Goal: Navigation & Orientation: Find specific page/section

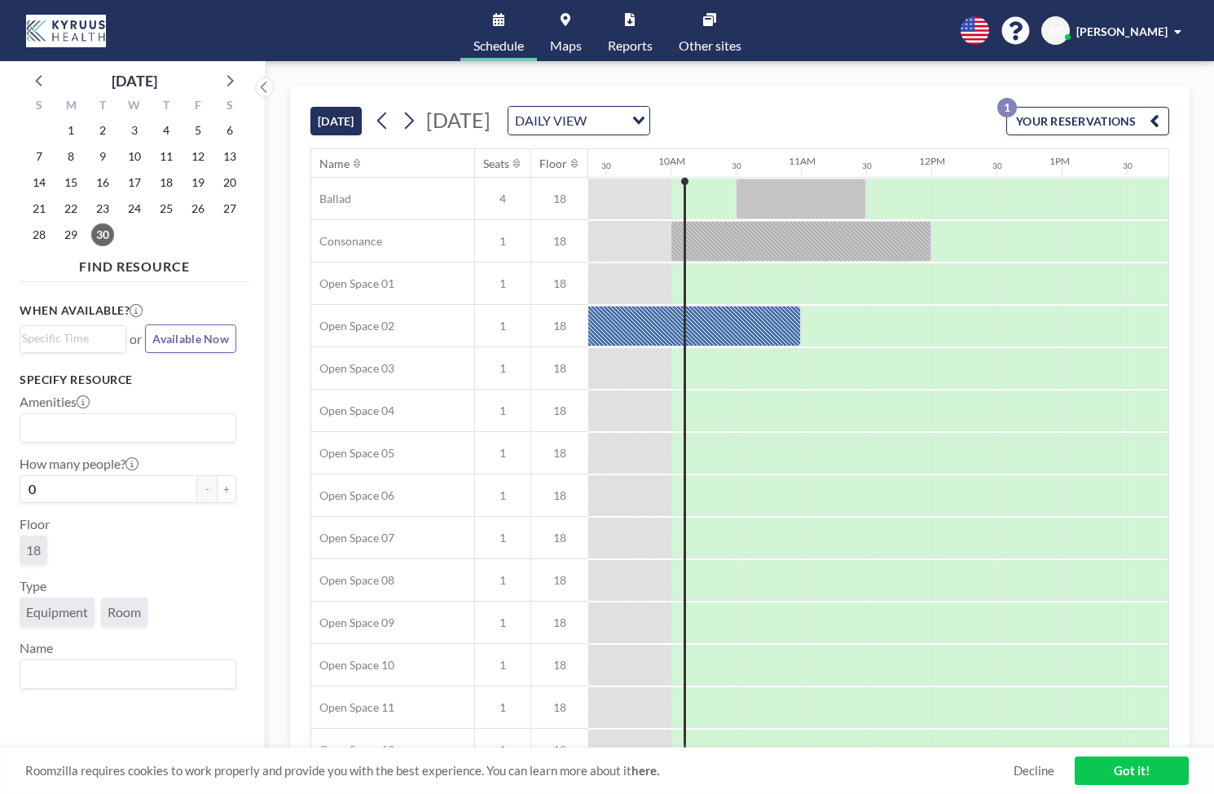
scroll to position [0, 1238]
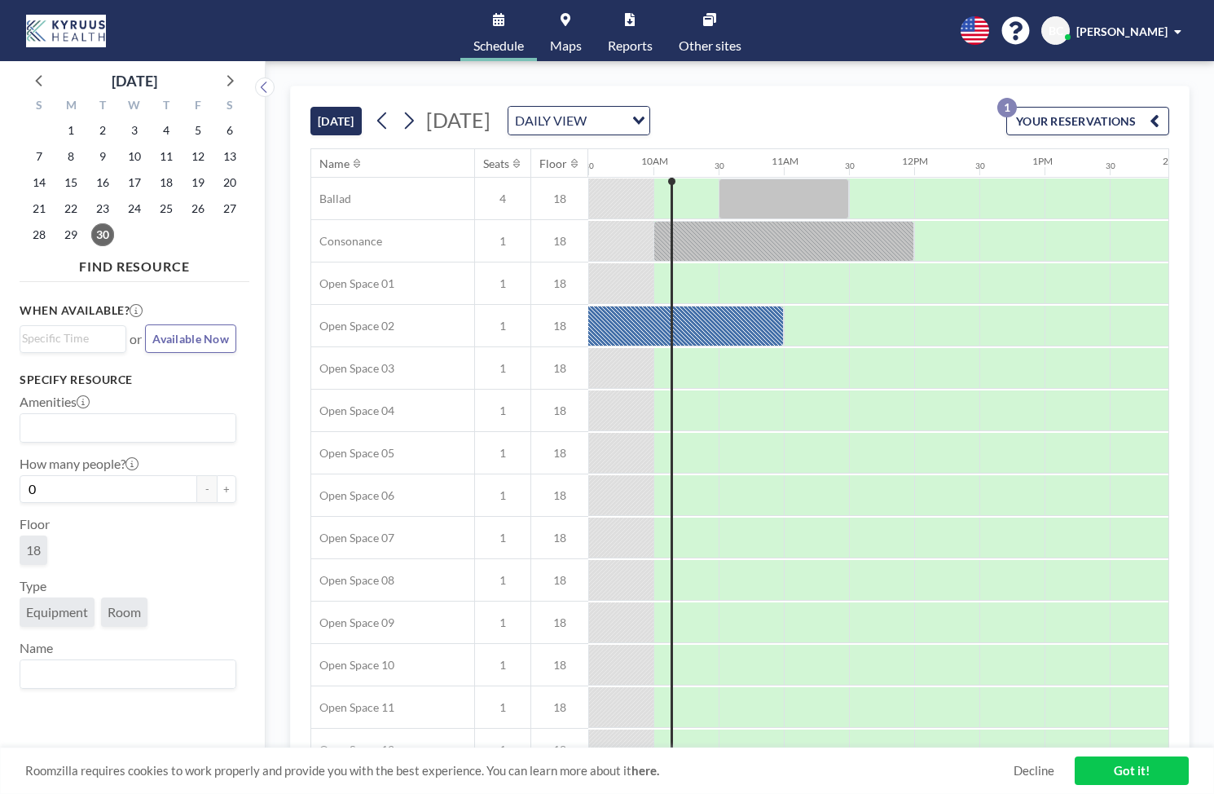
click at [200, 344] on span "Available Now" at bounding box center [190, 339] width 77 height 14
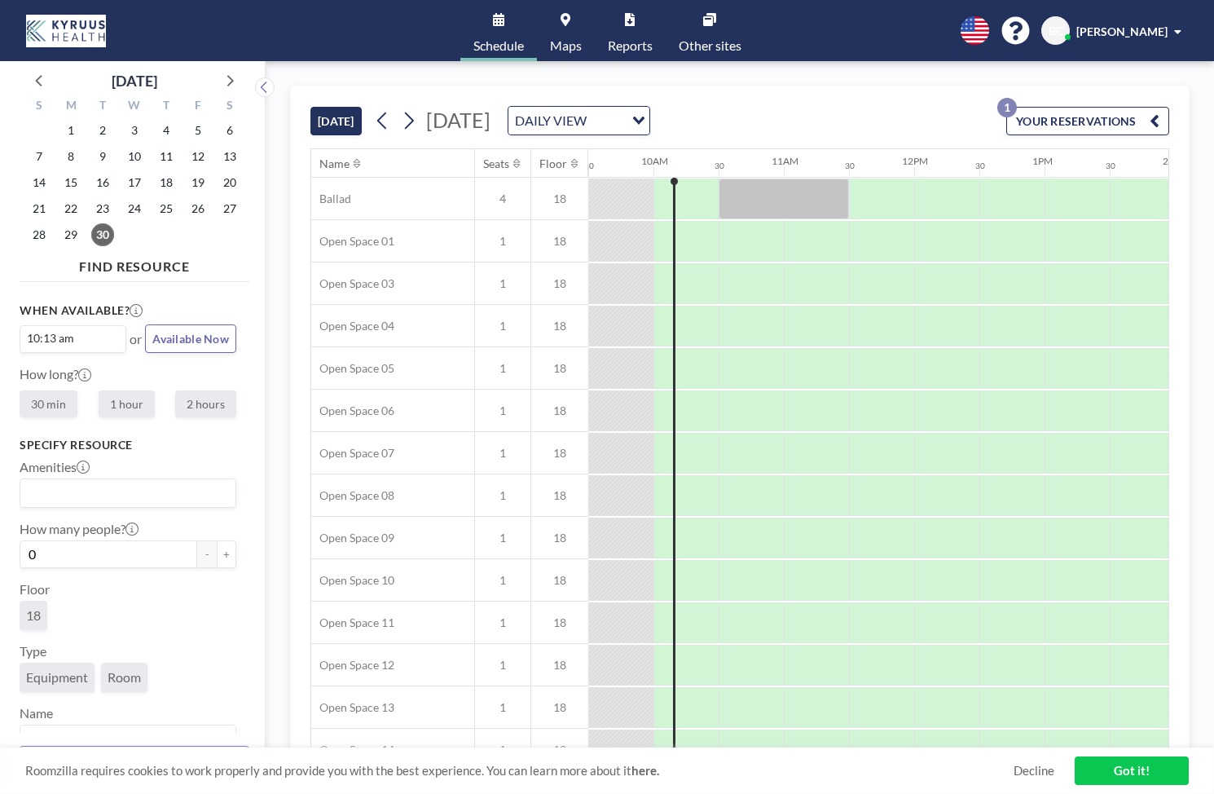
click at [342, 74] on div "[DATE] [DATE] DAILY VIEW Loading... YOUR RESERVATIONS 1 Name Seats Floor 12AM 3…" at bounding box center [740, 427] width 948 height 732
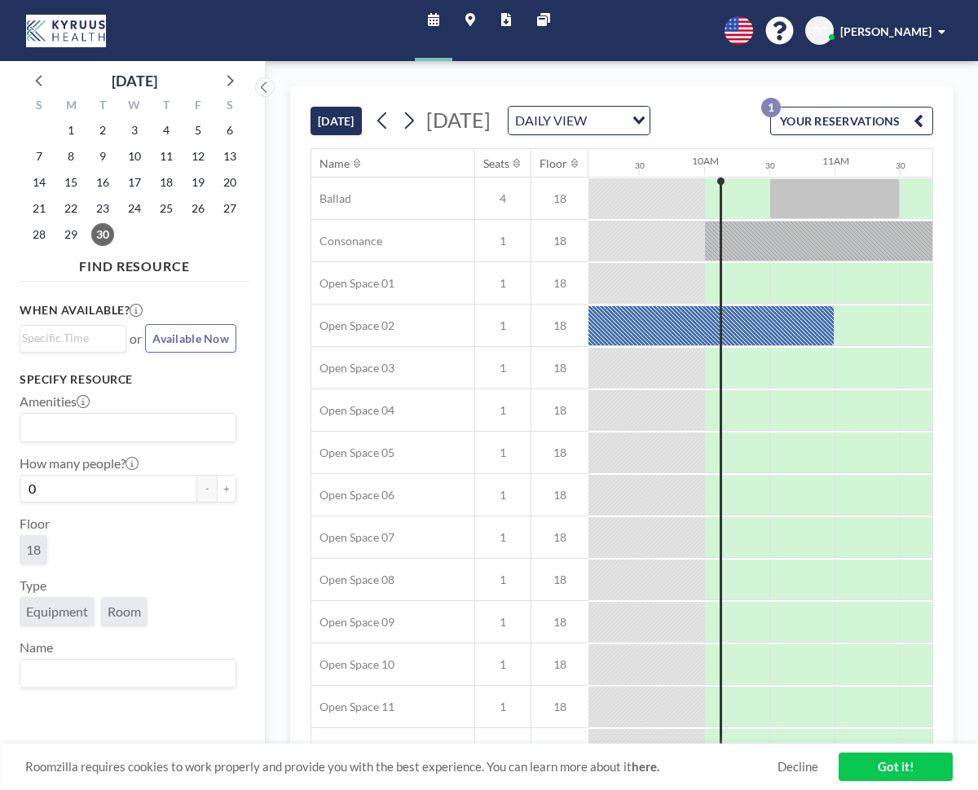
scroll to position [0, 1238]
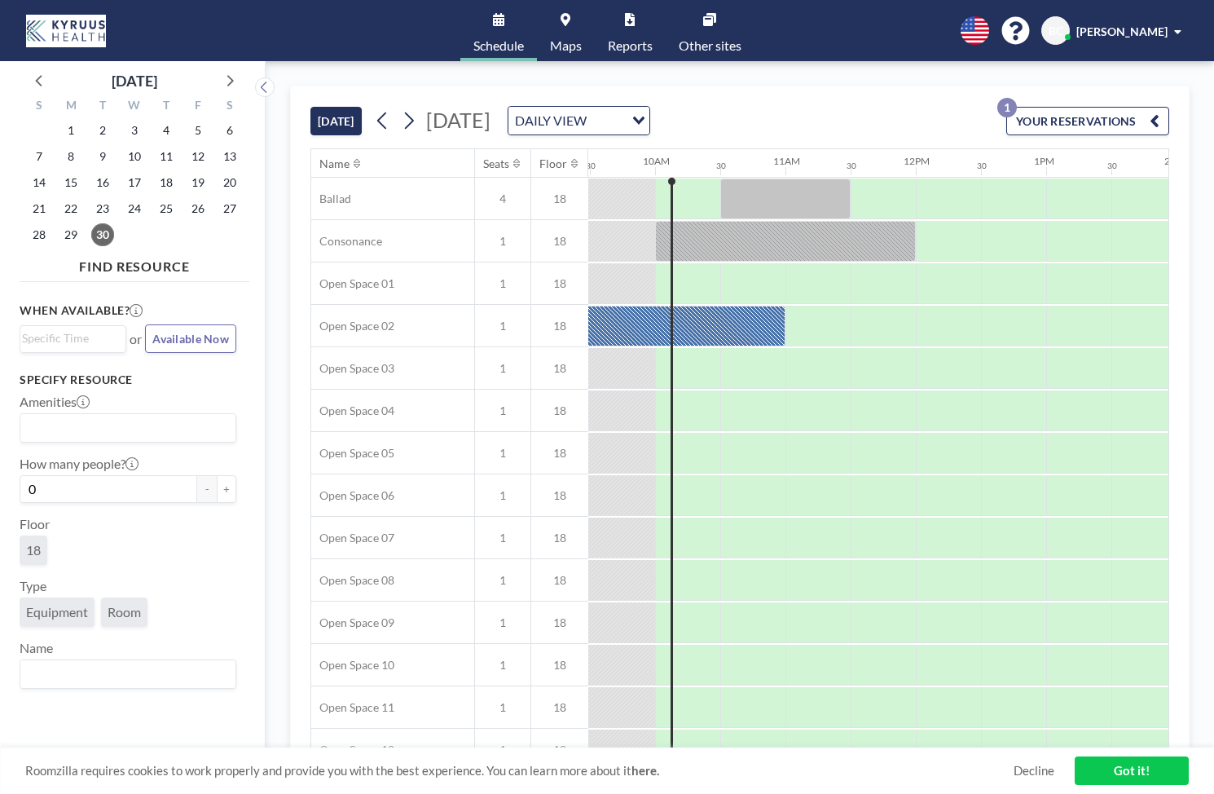
scroll to position [0, 1238]
click at [1137, 16] on div "BC Brandon Cheng" at bounding box center [1114, 30] width 147 height 29
click at [1135, 29] on span "[PERSON_NAME]" at bounding box center [1121, 31] width 91 height 14
click at [1134, 30] on span "[PERSON_NAME]" at bounding box center [1121, 31] width 91 height 14
click at [1123, 78] on span "Profile" at bounding box center [1132, 78] width 34 height 16
